Goal: Task Accomplishment & Management: Complete application form

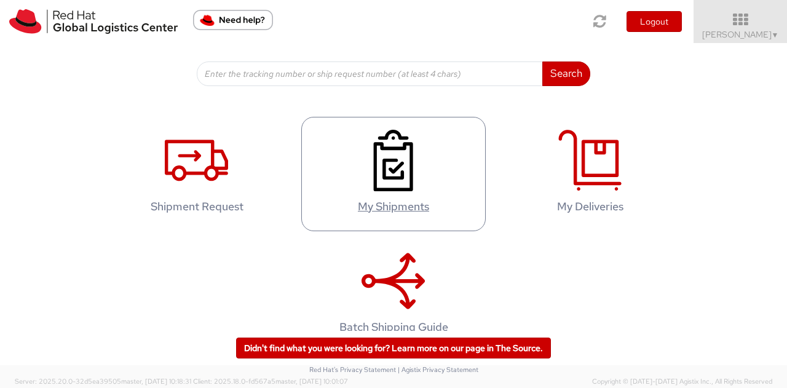
scroll to position [204, 0]
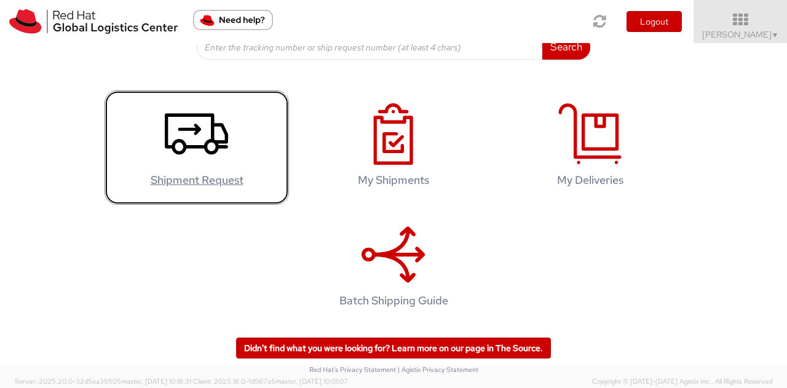
click at [226, 151] on link "Shipment Request" at bounding box center [197, 147] width 185 height 115
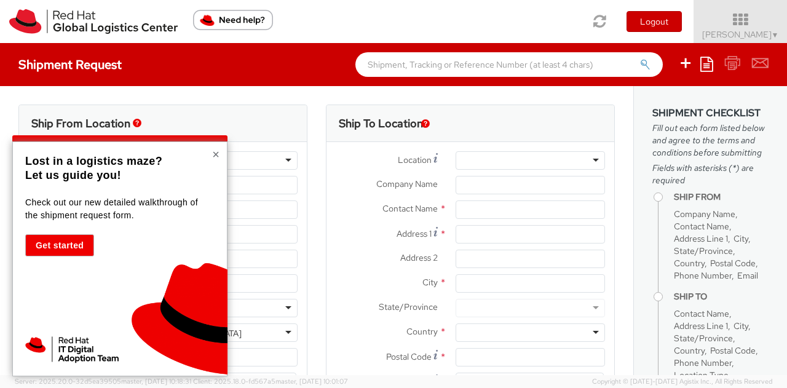
select select "765"
select select
click at [217, 151] on button "×" at bounding box center [215, 154] width 7 height 12
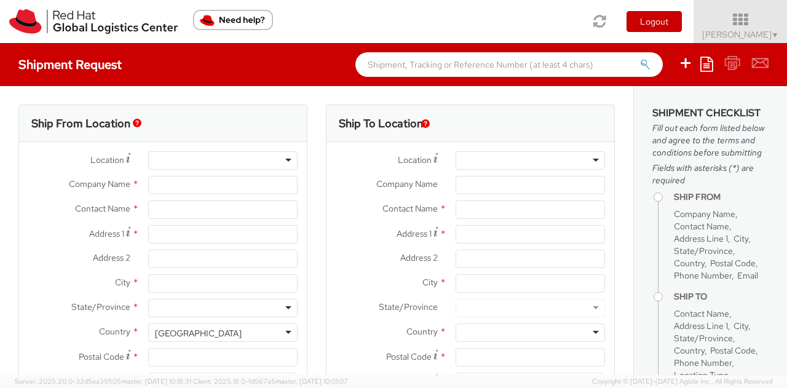
type input "Red Hat Czech, s.r.o."
type input "[PERSON_NAME]"
type input "Narodni 135/14"
type input "[GEOGRAPHIC_DATA] 1"
type input "[GEOGRAPHIC_DATA]"
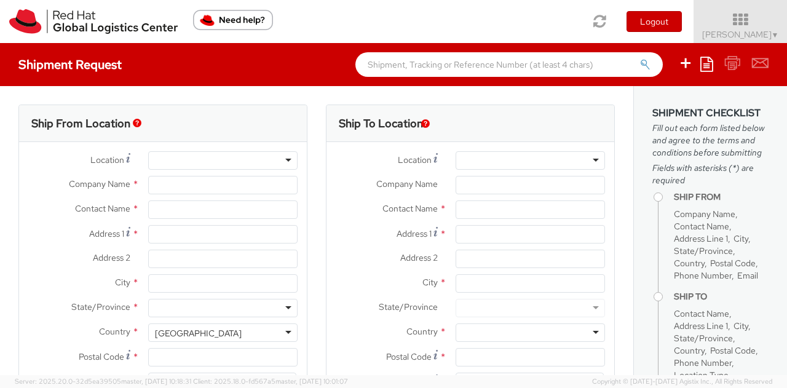
type input "110 00"
type input "420 910 902 735"
type input "[EMAIL_ADDRESS][DOMAIN_NAME]"
select select "CM"
select select "KGS"
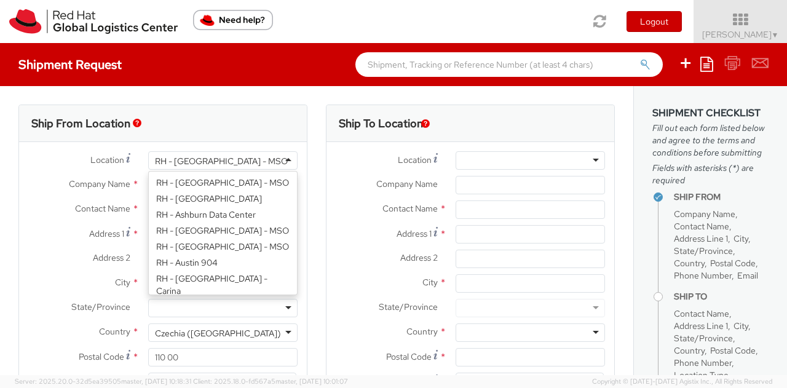
click at [223, 159] on div "RH - [GEOGRAPHIC_DATA] - MSO" at bounding box center [221, 161] width 133 height 12
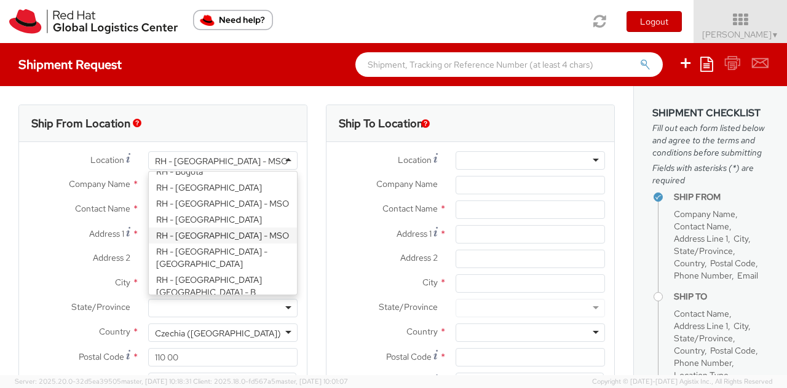
scroll to position [308, 0]
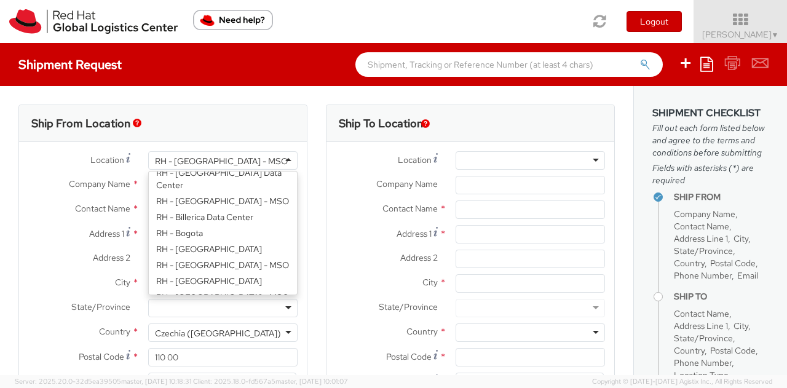
type input "Red Hat Czech s.r.o."
type input "Purkynova 647/111"
type input "[GEOGRAPHIC_DATA]"
type input "621 00"
type input "420 532 294 555"
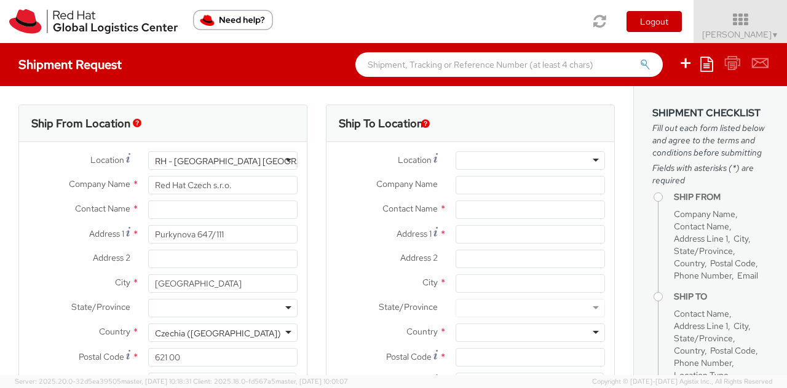
click at [280, 157] on div "RH - [GEOGRAPHIC_DATA] [GEOGRAPHIC_DATA] - B" at bounding box center [222, 160] width 149 height 18
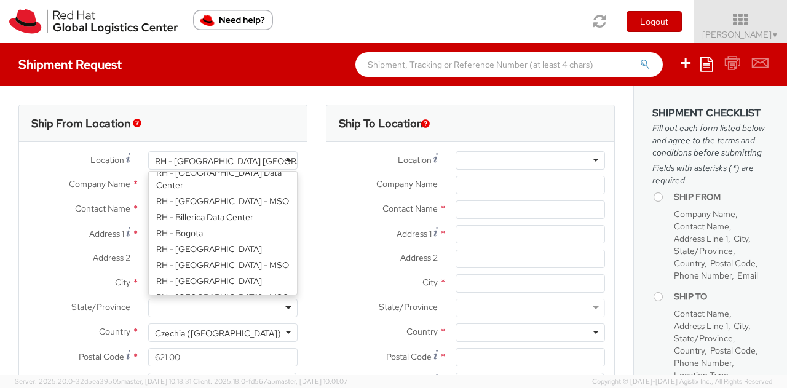
type input "Purkynova 665/115"
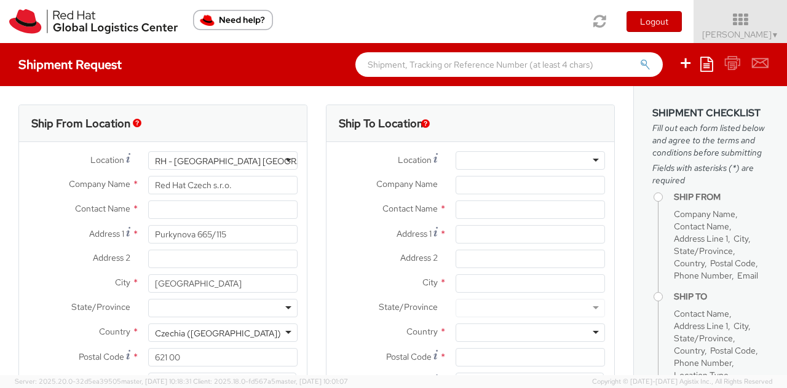
scroll to position [62, 0]
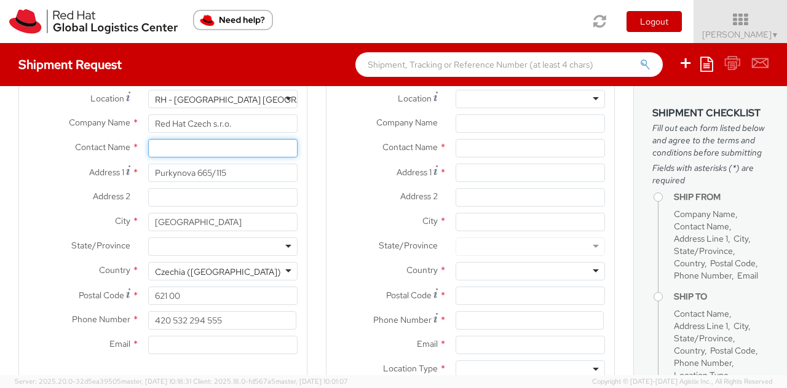
click at [168, 154] on input "text" at bounding box center [222, 148] width 149 height 18
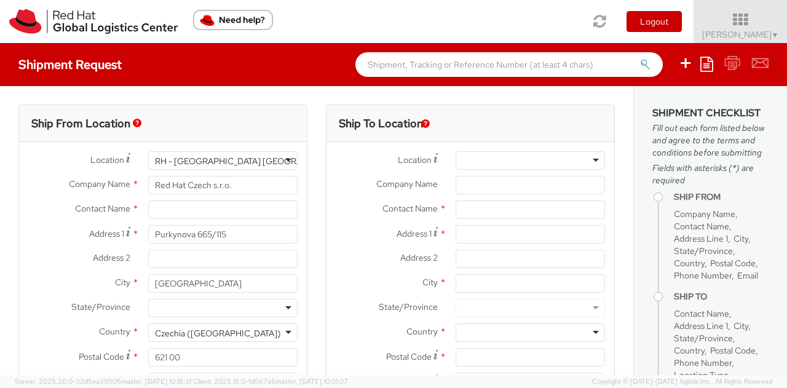
click at [135, 125] on img "button" at bounding box center [137, 123] width 9 height 9
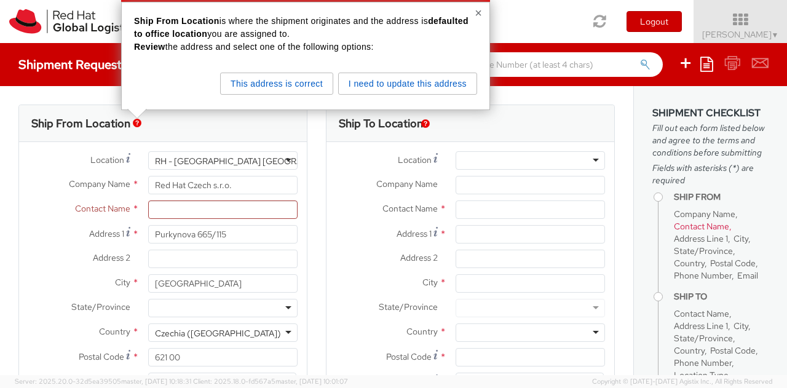
click at [317, 156] on div "Ship To Location Location * [GEOGRAPHIC_DATA] - [GEOGRAPHIC_DATA] - [GEOGRAPHIC…" at bounding box center [471, 288] width 308 height 367
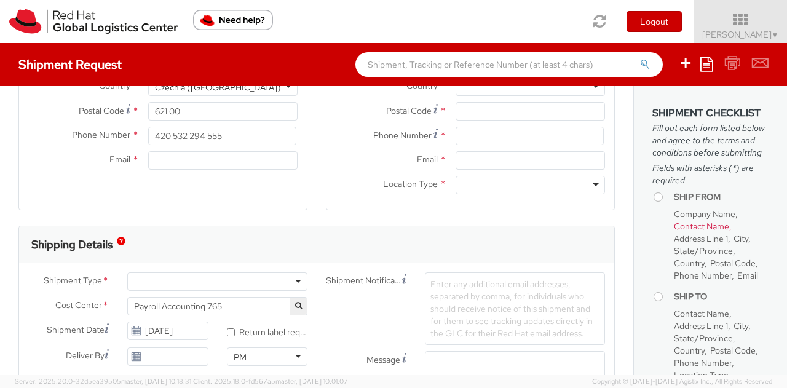
scroll to position [308, 0]
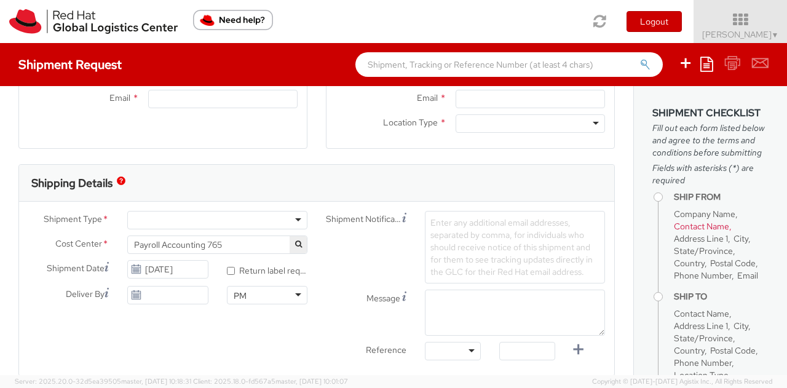
click at [295, 213] on div at bounding box center [217, 220] width 180 height 18
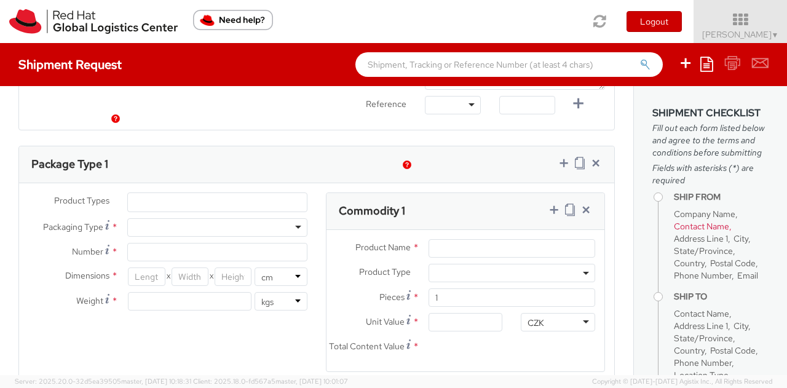
scroll to position [677, 0]
